Goal: Task Accomplishment & Management: Complete application form

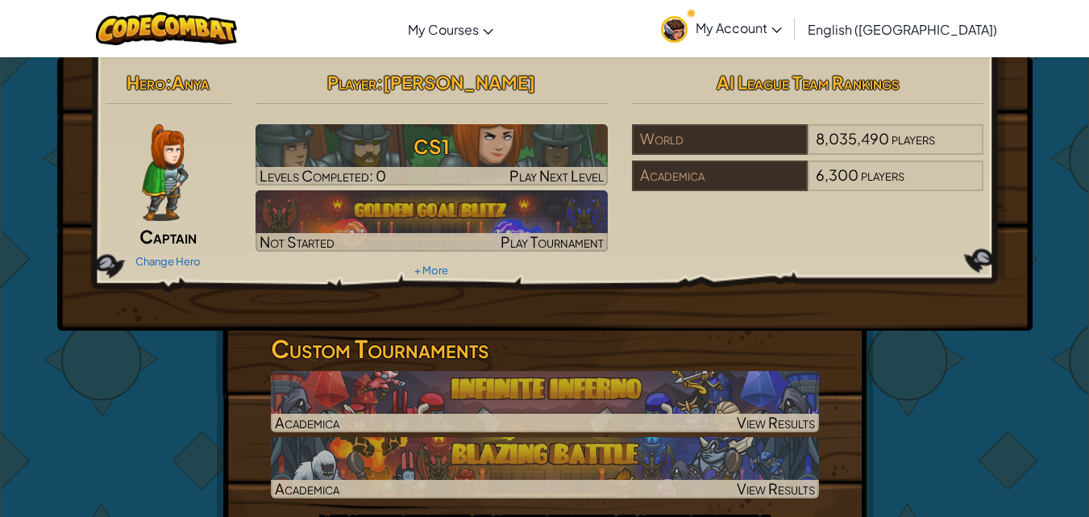
click at [204, 215] on div at bounding box center [166, 172] width 120 height 97
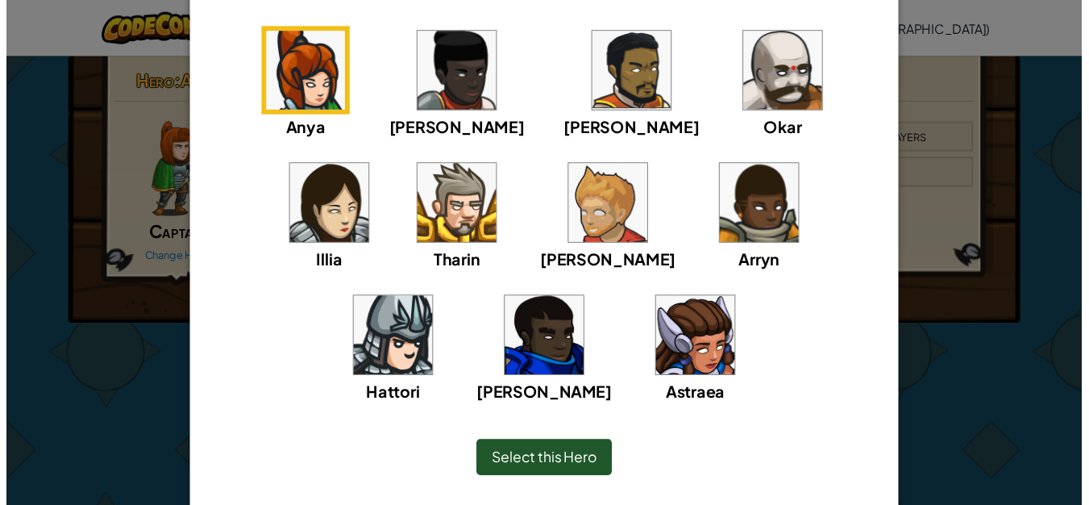
scroll to position [178, 0]
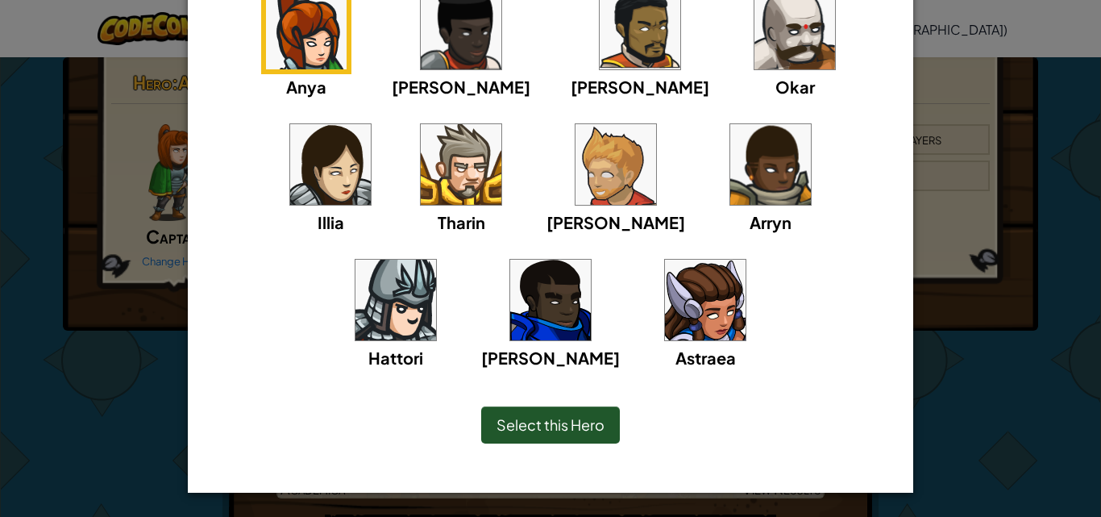
click at [665, 320] on img at bounding box center [705, 300] width 81 height 81
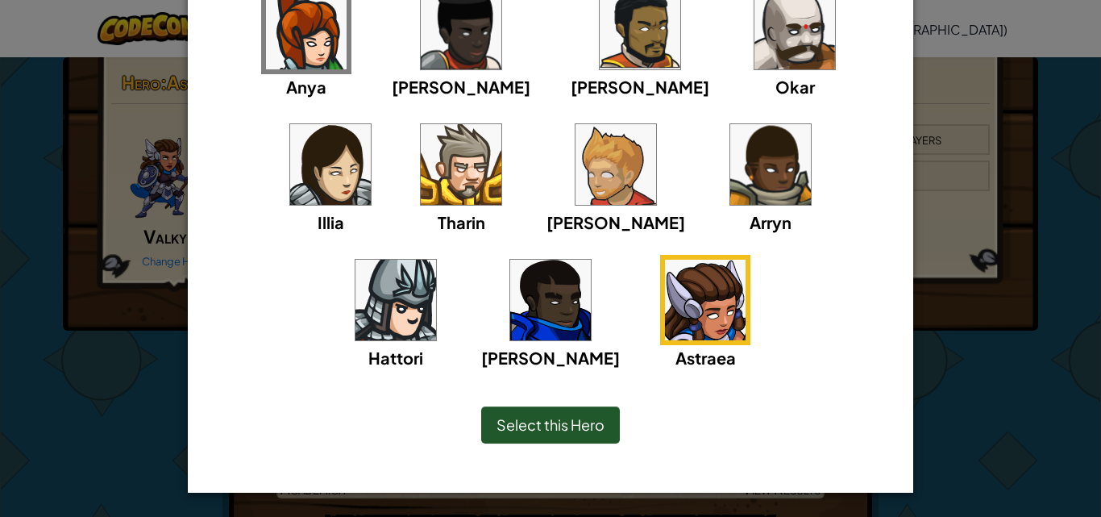
click at [585, 422] on span "Select this Hero" at bounding box center [551, 424] width 108 height 19
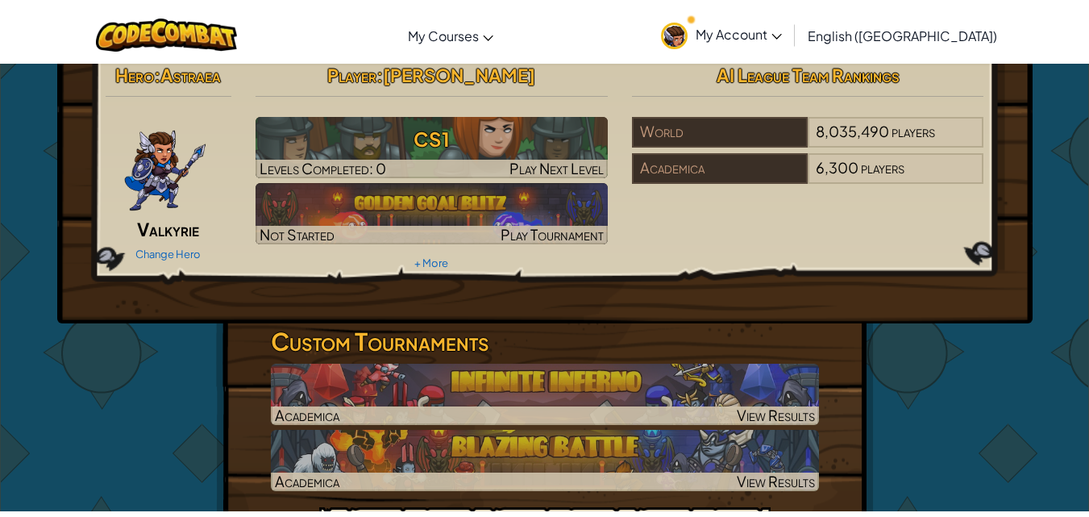
scroll to position [0, 0]
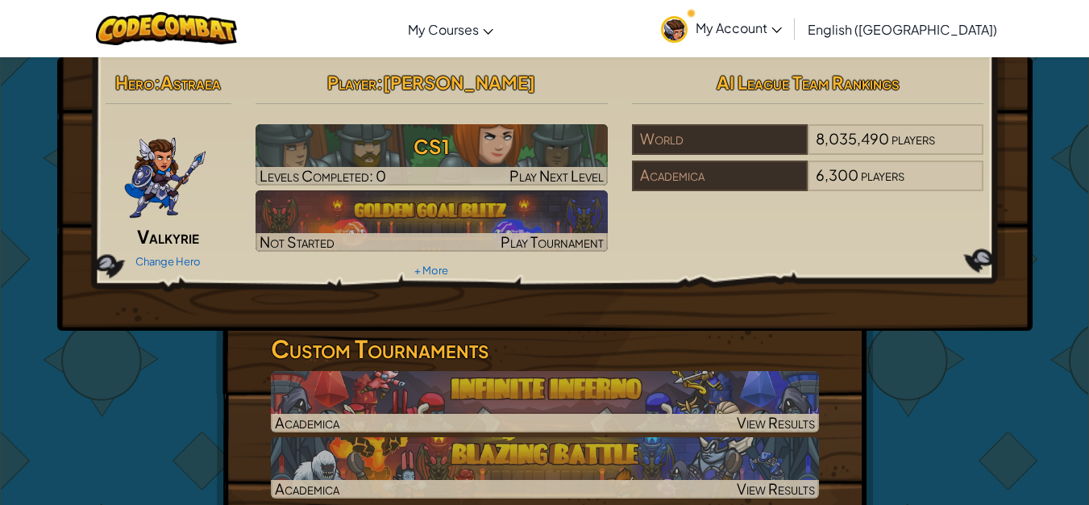
click at [790, 41] on link "My Account" at bounding box center [721, 28] width 137 height 51
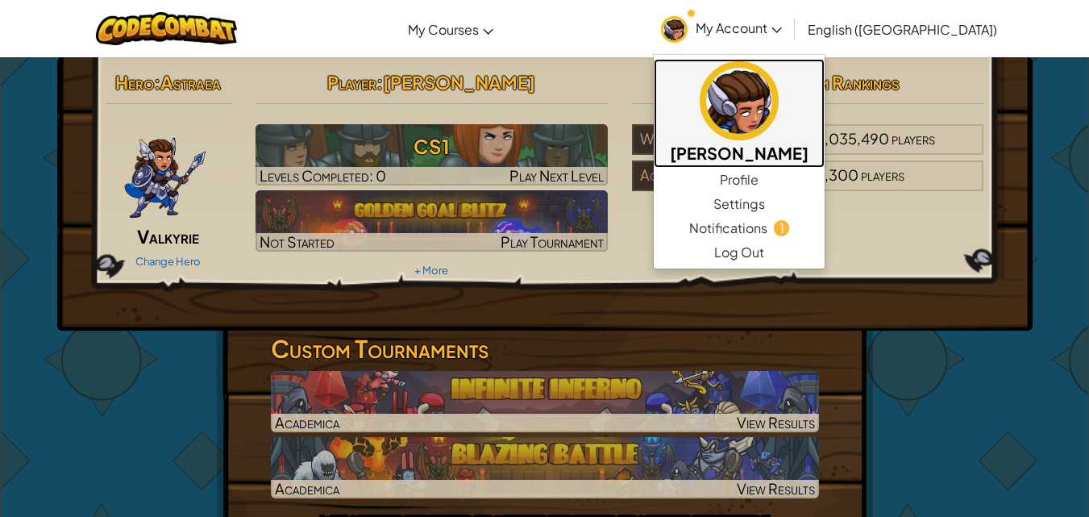
click at [779, 91] on img at bounding box center [739, 100] width 79 height 79
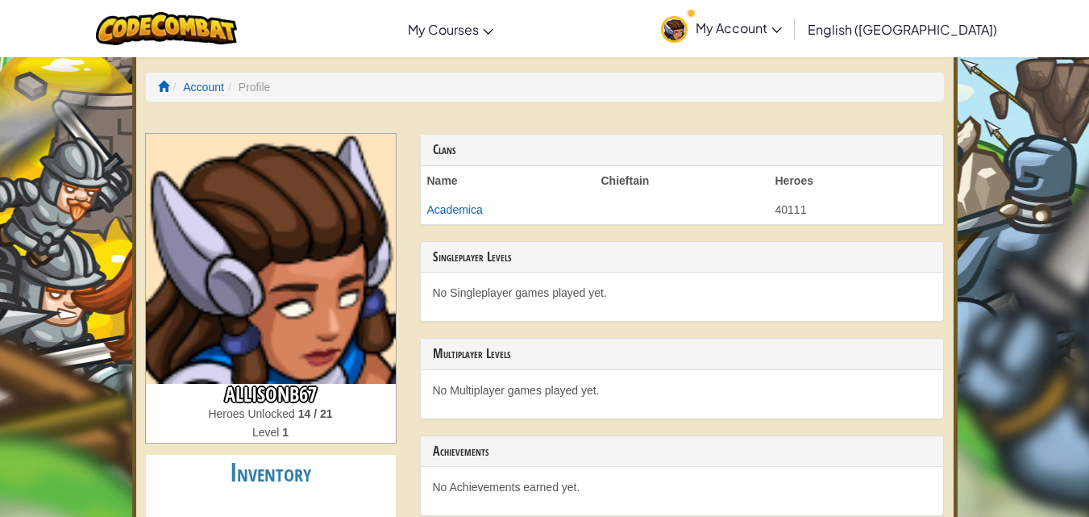
click at [790, 43] on link "My Account" at bounding box center [721, 28] width 137 height 51
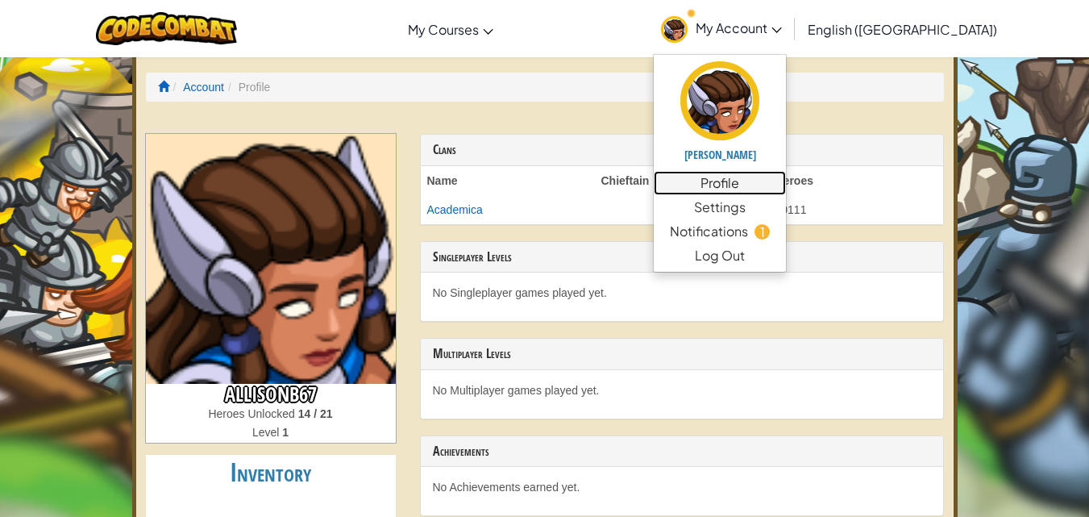
click at [786, 174] on link "Profile" at bounding box center [720, 183] width 132 height 24
click at [786, 176] on link "Profile" at bounding box center [720, 183] width 132 height 24
click at [748, 231] on span "Notifications" at bounding box center [709, 231] width 78 height 19
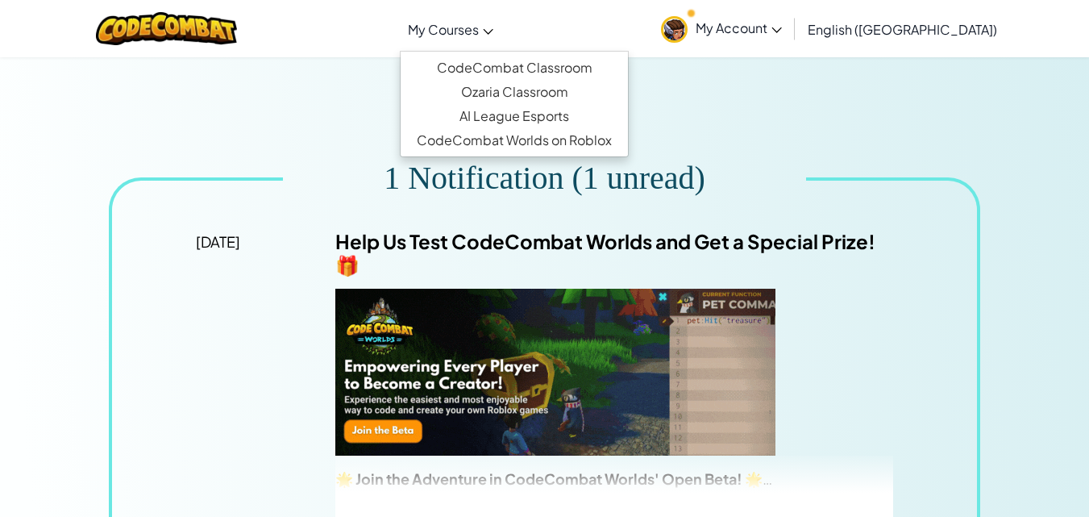
click at [502, 24] on link "My Courses" at bounding box center [451, 29] width 102 height 44
click at [781, 52] on link "My Account" at bounding box center [721, 28] width 137 height 51
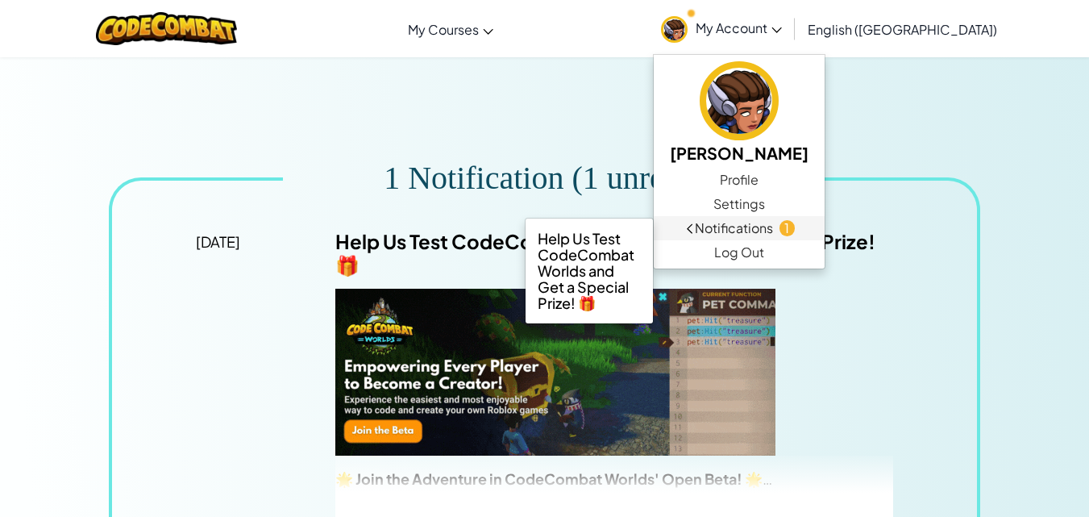
click at [795, 227] on span "1" at bounding box center [787, 227] width 15 height 15
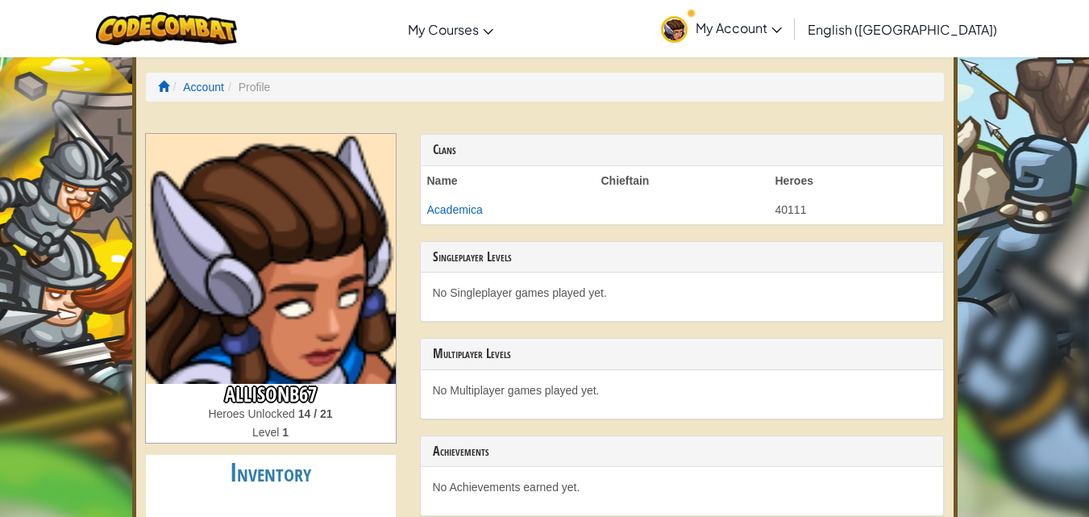
click at [266, 86] on li "Profile" at bounding box center [247, 87] width 46 height 16
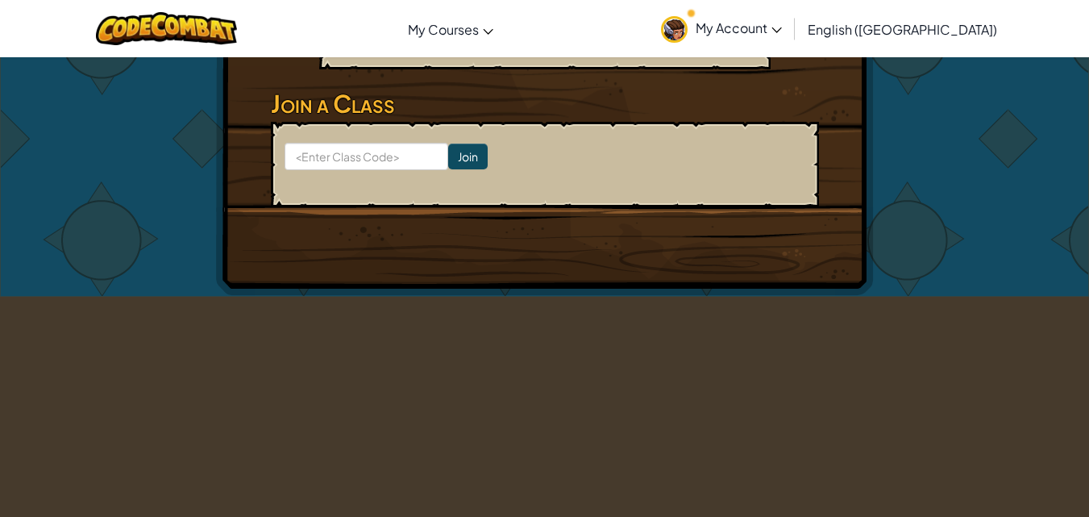
scroll to position [526, 0]
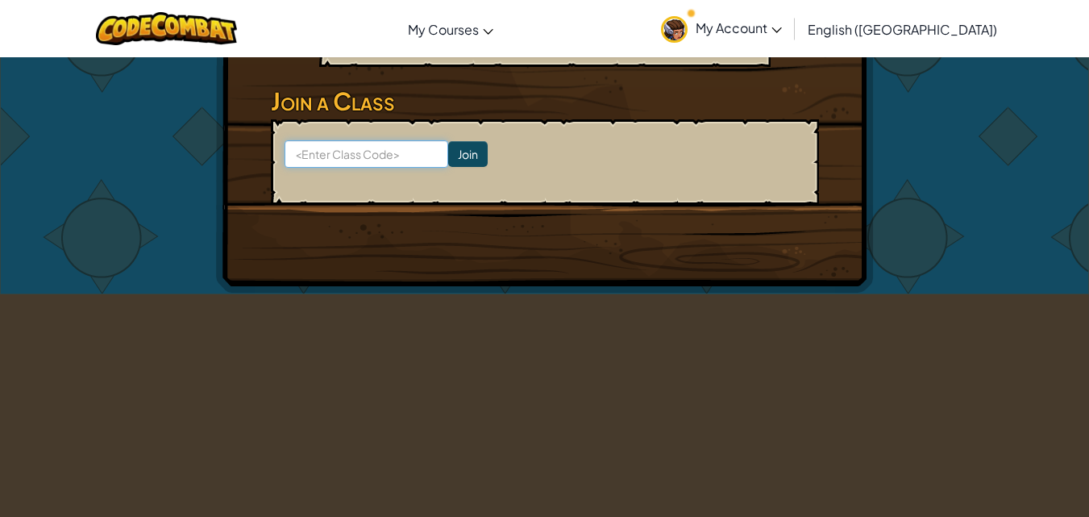
click at [389, 158] on input at bounding box center [367, 153] width 164 height 27
type input "qv7460"
click input "Join" at bounding box center [468, 154] width 40 height 26
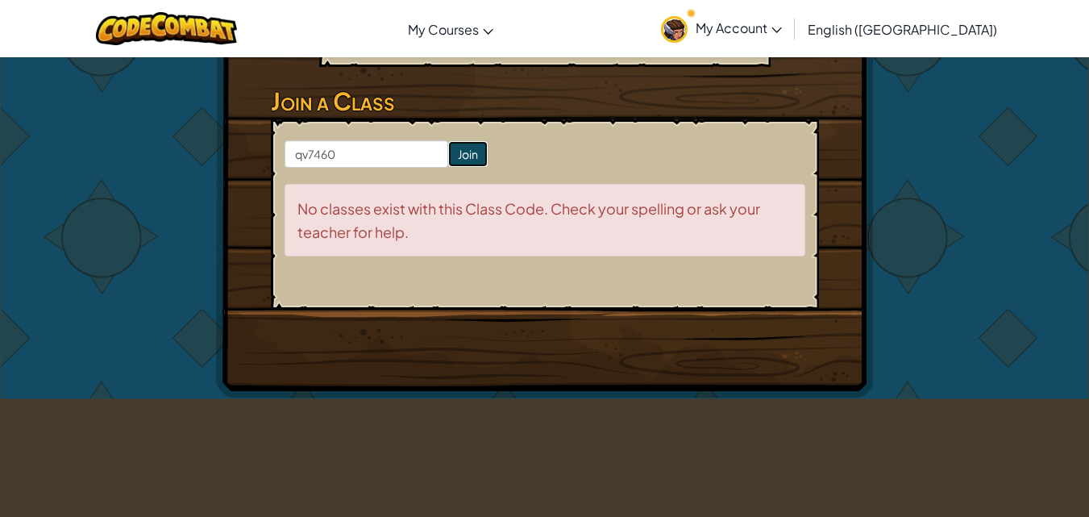
click at [448, 153] on input "Join" at bounding box center [468, 154] width 40 height 26
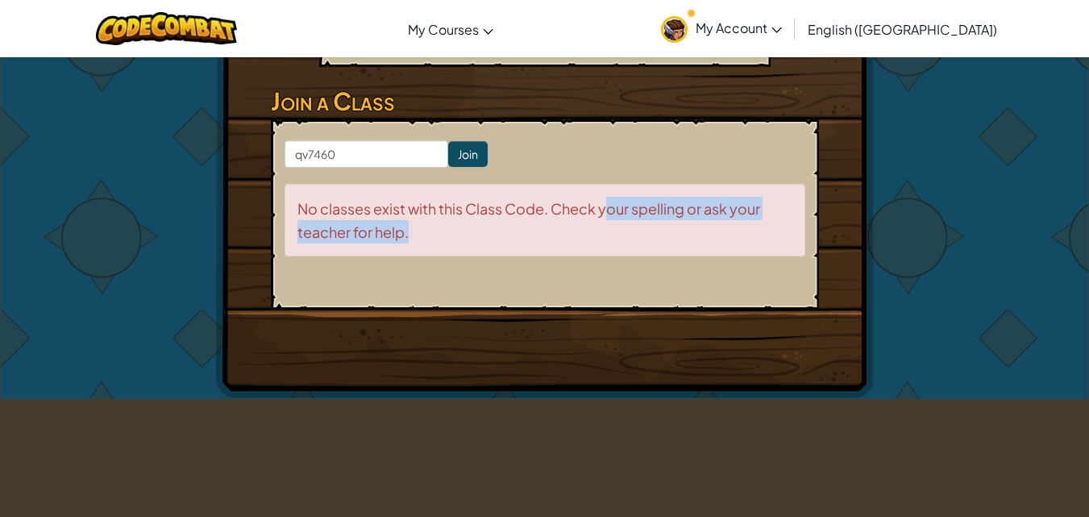
drag, startPoint x: 607, startPoint y: 169, endPoint x: 632, endPoint y: 270, distance: 103.8
click at [632, 270] on form "qv7460 Join No classes exist with this Class Code. Check your spelling or ask y…" at bounding box center [545, 214] width 548 height 190
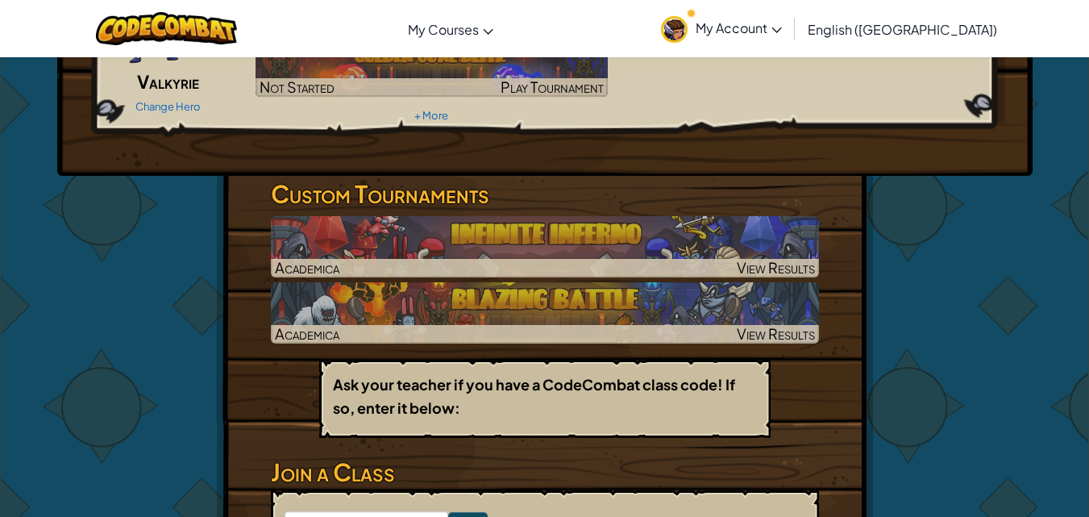
scroll to position [0, 0]
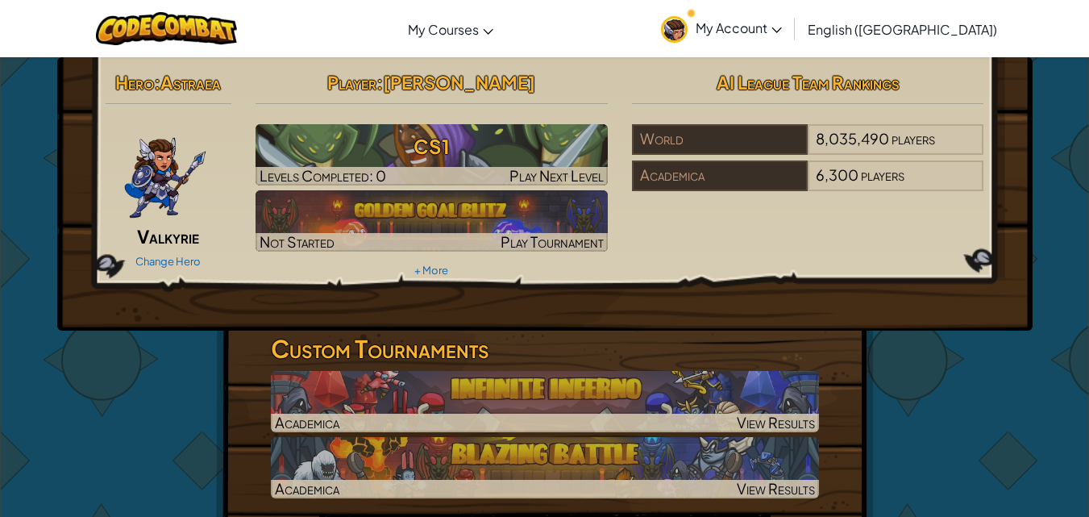
click at [877, 213] on div "Hero : Astraea Valkyrie Change Hero Player : [PERSON_NAME] CS1 Levels Completed…" at bounding box center [545, 173] width 903 height 217
